Goal: Transaction & Acquisition: Purchase product/service

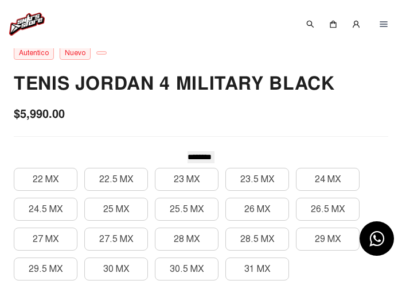
scroll to position [287, 0]
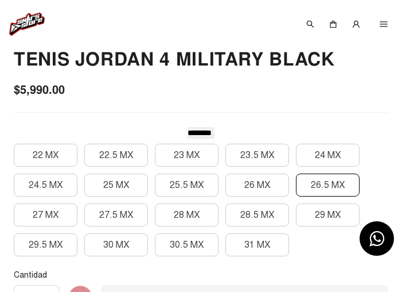
click at [322, 196] on button "26.5 MX" at bounding box center [328, 184] width 64 height 23
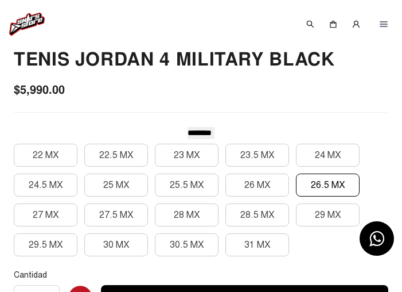
click at [322, 196] on button "26.5 MX" at bounding box center [328, 184] width 64 height 23
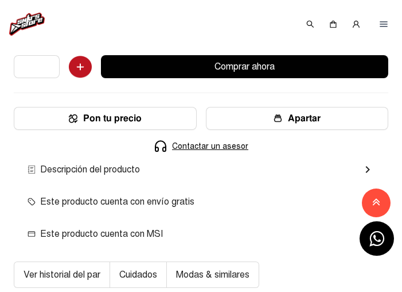
click at [261, 73] on button "Comprar ahora" at bounding box center [245, 66] width 288 height 23
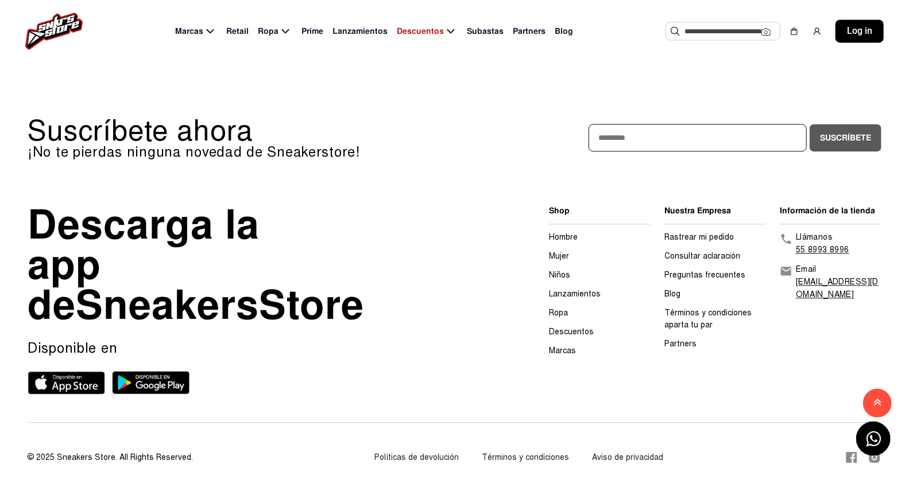
scroll to position [1561, 0]
click at [669, 289] on link "Blog" at bounding box center [672, 294] width 16 height 10
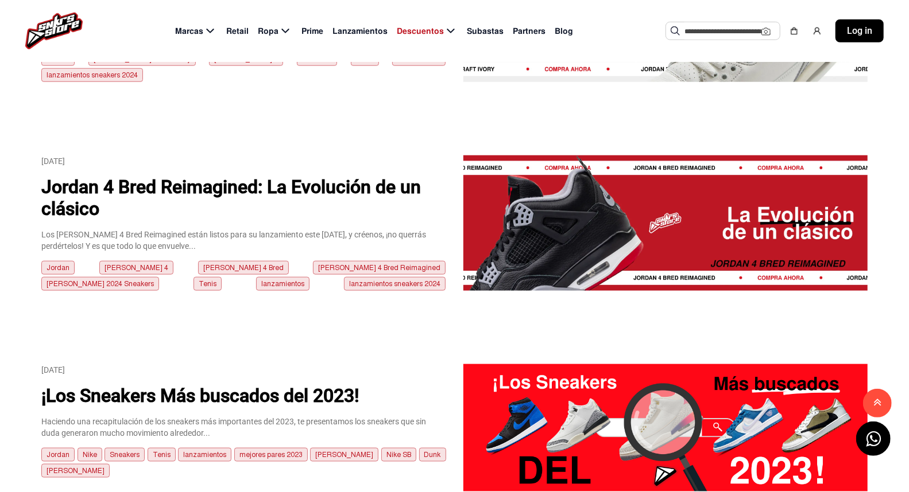
scroll to position [701, 0]
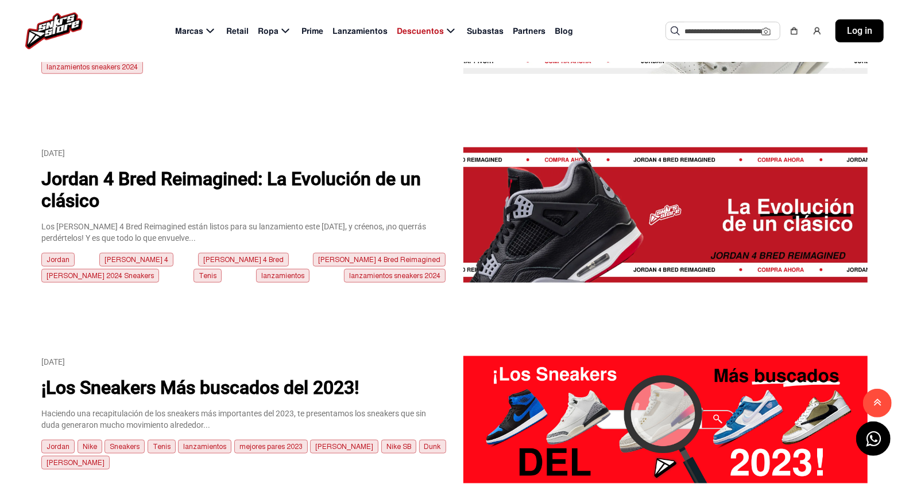
click at [336, 168] on p "Jordan 4 Bred Reimagined: La Evolución de un clásico" at bounding box center [243, 190] width 405 height 44
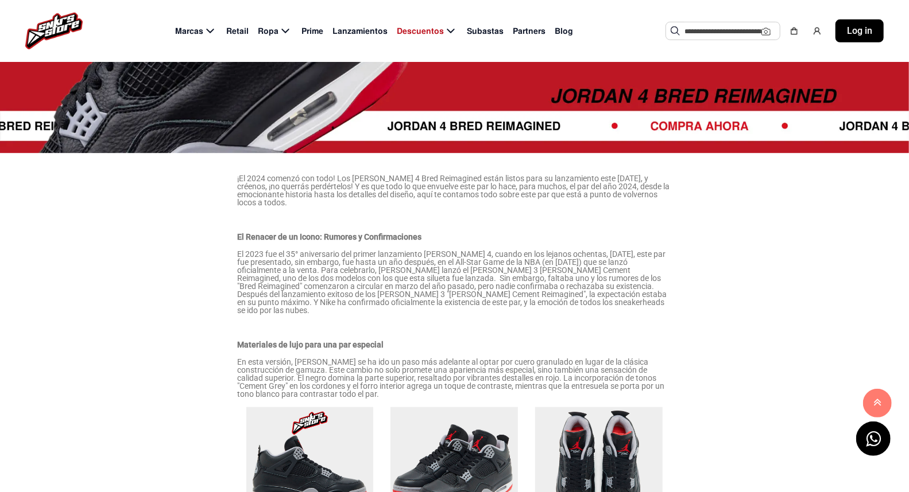
scroll to position [191, 0]
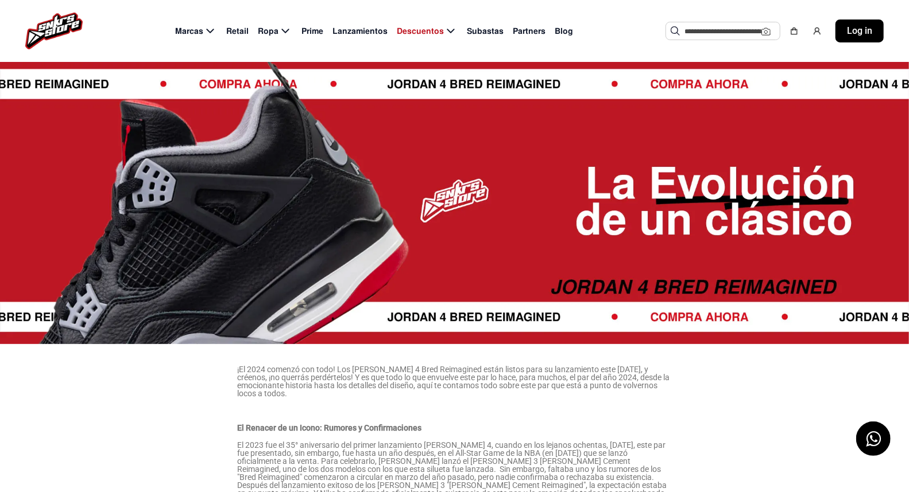
click at [689, 88] on img at bounding box center [454, 200] width 909 height 287
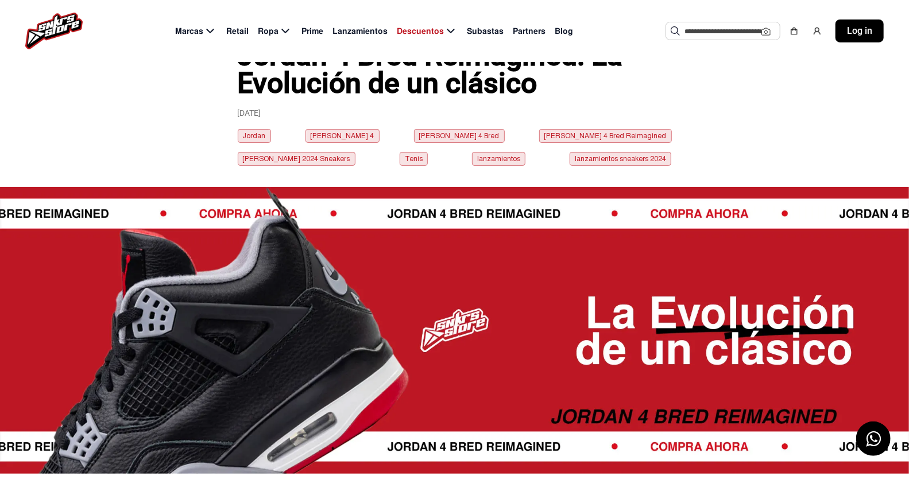
scroll to position [0, 0]
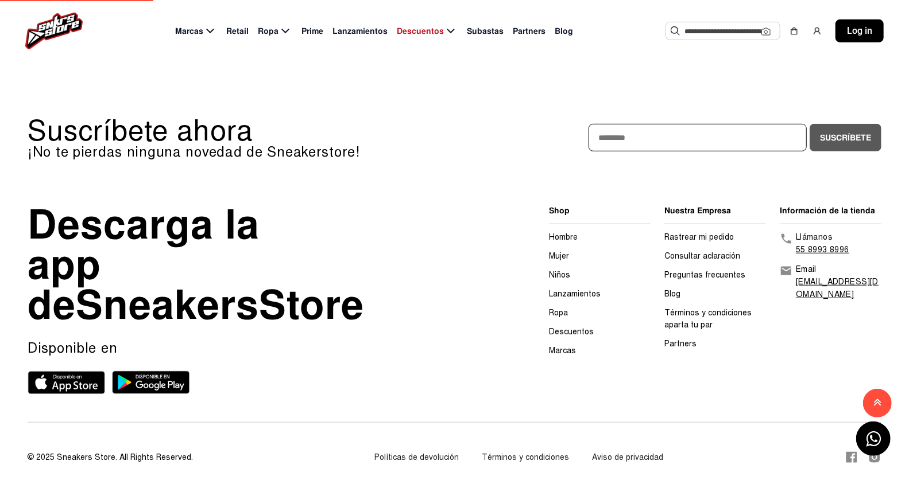
scroll to position [1359, 0]
